Goal: Find specific page/section: Find specific page/section

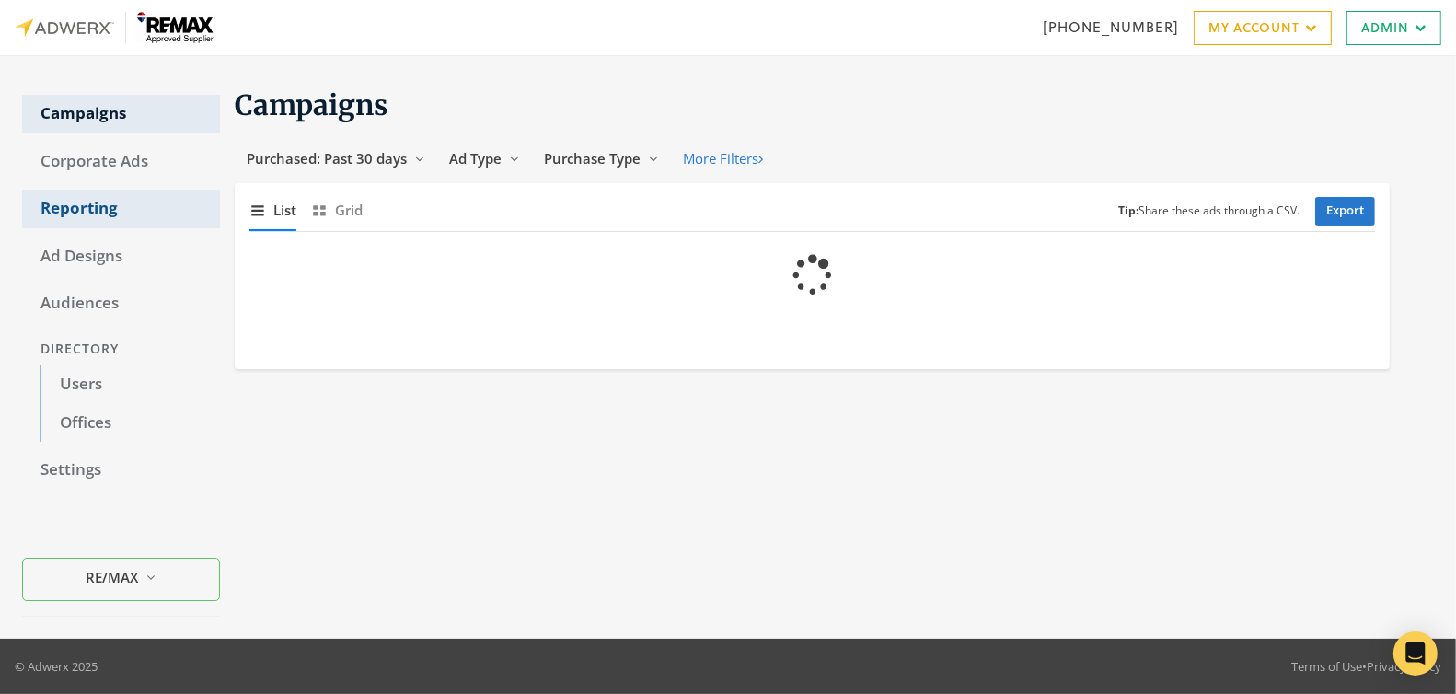
click at [95, 201] on link "Reporting" at bounding box center [121, 209] width 198 height 39
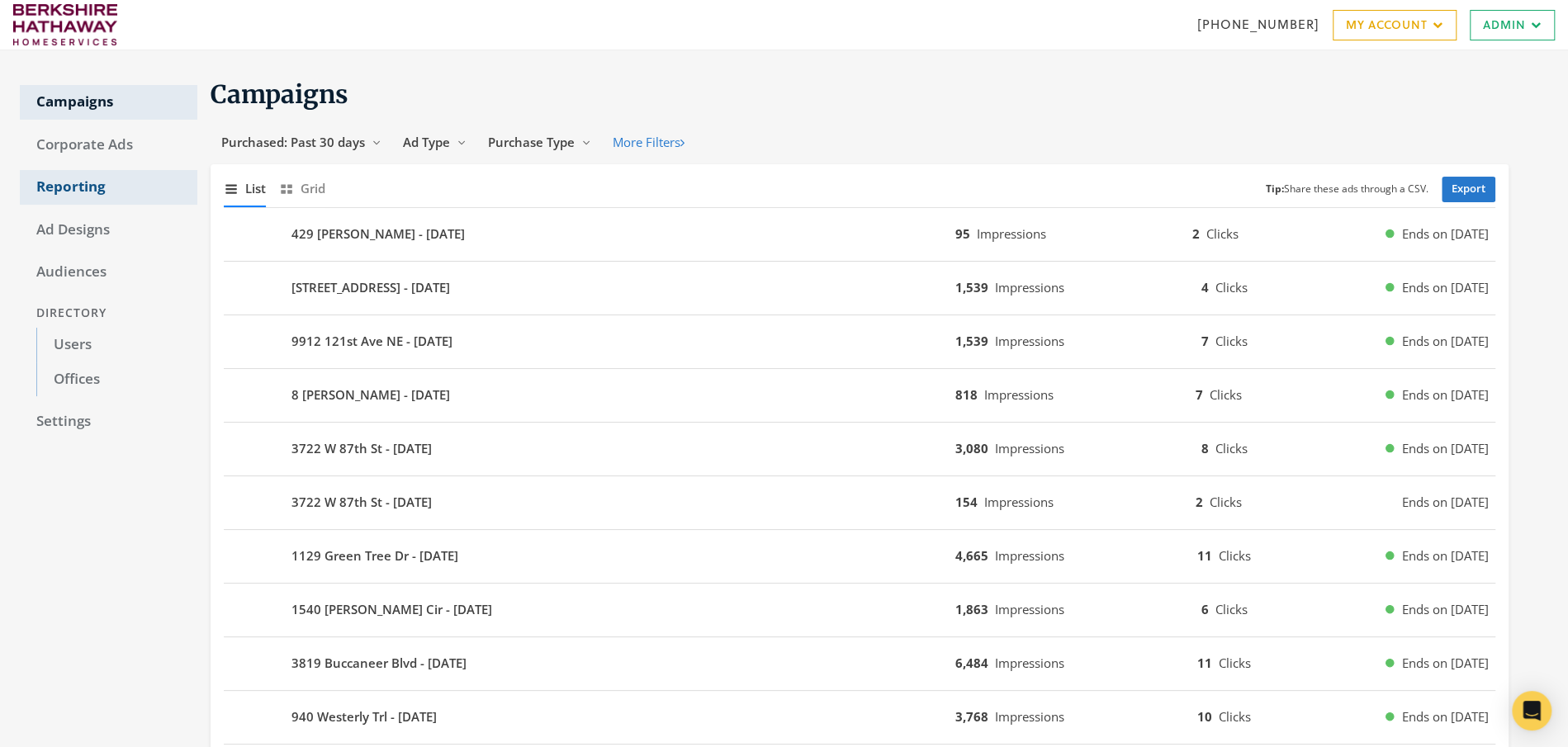
click at [81, 179] on link "Reporting" at bounding box center [109, 187] width 178 height 35
